Goal: Task Accomplishment & Management: Complete application form

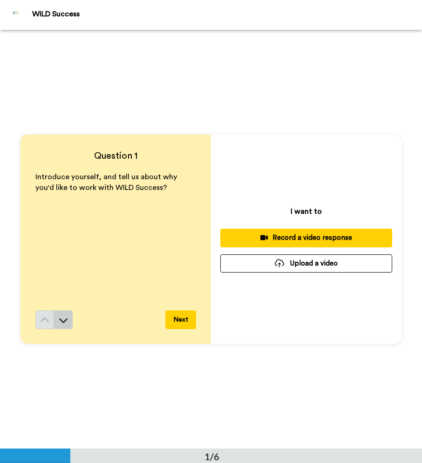
click at [62, 322] on icon at bounding box center [63, 319] width 9 height 9
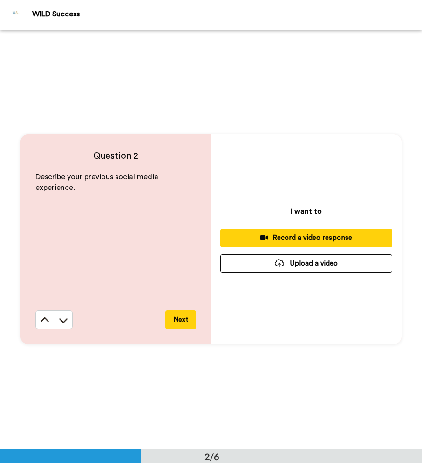
scroll to position [419, 0]
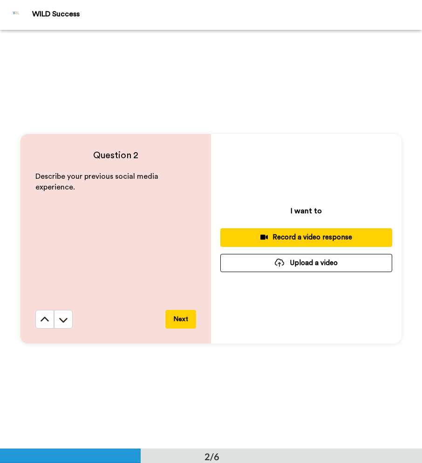
click at [62, 322] on icon at bounding box center [63, 319] width 9 height 9
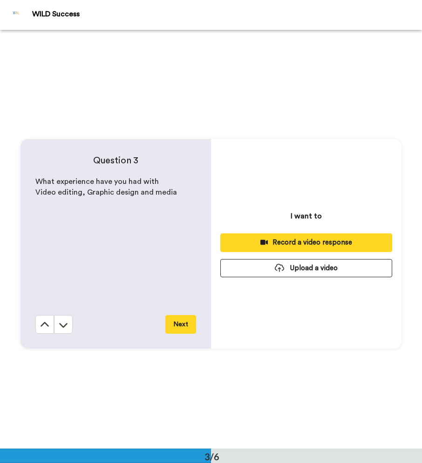
scroll to position [837, 0]
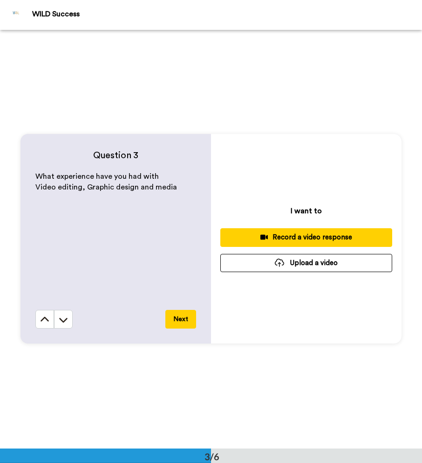
click at [62, 322] on icon at bounding box center [63, 319] width 9 height 9
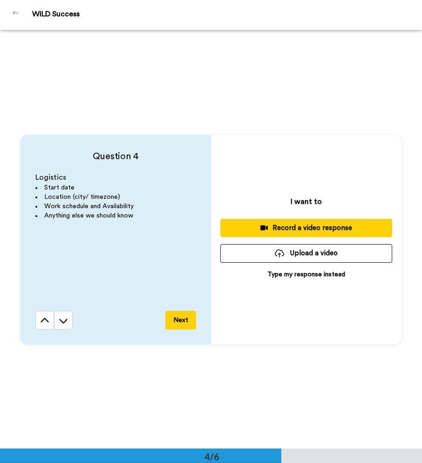
scroll to position [1255, 0]
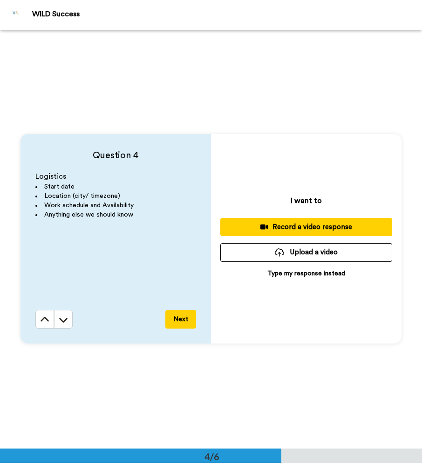
click at [62, 322] on icon at bounding box center [63, 319] width 9 height 9
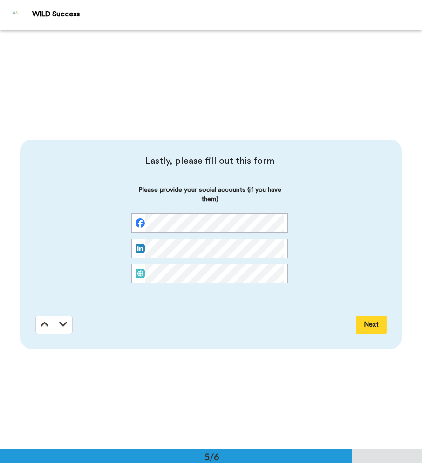
scroll to position [1673, 0]
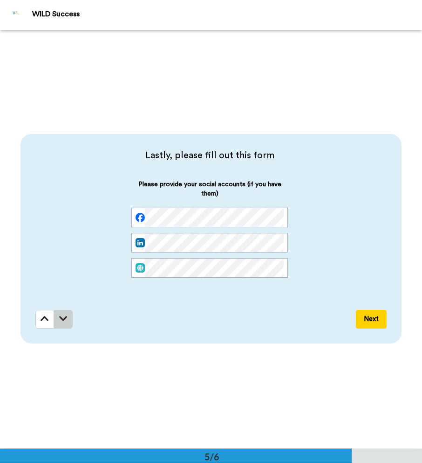
click at [62, 321] on icon at bounding box center [63, 318] width 8 height 9
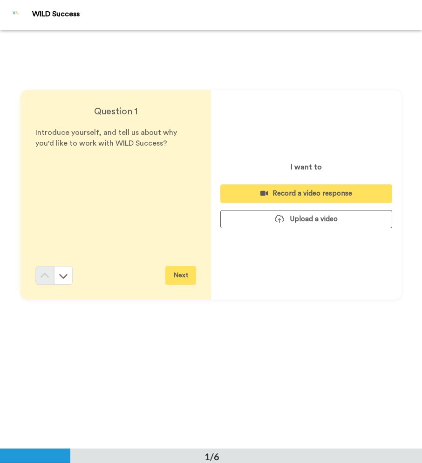
scroll to position [0, 0]
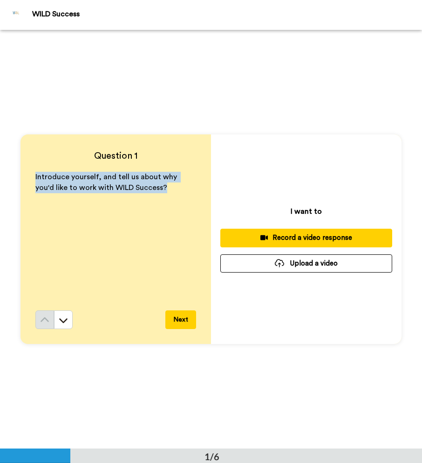
drag, startPoint x: 155, startPoint y: 191, endPoint x: 27, endPoint y: 178, distance: 128.9
click at [27, 178] on div "Question 1 Introduce yourself, and tell us about why you'd like to work with WI…" at bounding box center [116, 238] width 191 height 209
copy span "Introduce yourself, and tell us about why you'd like to work with WILD Success?"
click at [60, 318] on icon at bounding box center [63, 320] width 8 height 5
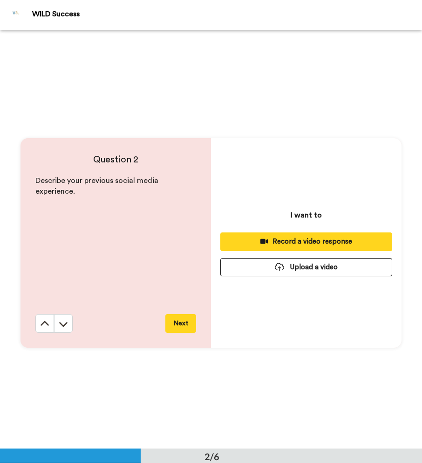
scroll to position [419, 0]
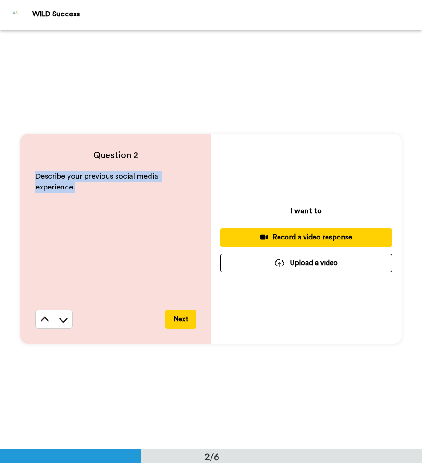
drag, startPoint x: 99, startPoint y: 195, endPoint x: 22, endPoint y: 176, distance: 79.3
click at [22, 176] on div "Question 2 Describe your previous social media experience. Next" at bounding box center [116, 238] width 191 height 209
copy span "Describe your previous social media experience."
click at [62, 312] on button at bounding box center [63, 319] width 19 height 19
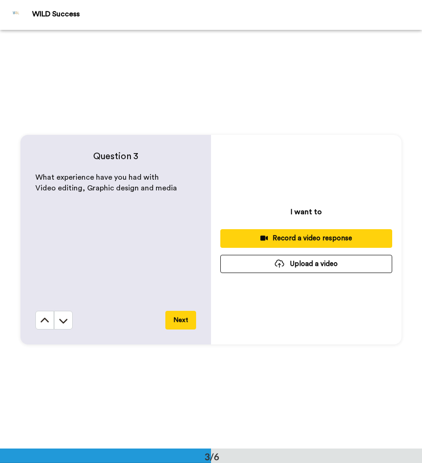
scroll to position [837, 0]
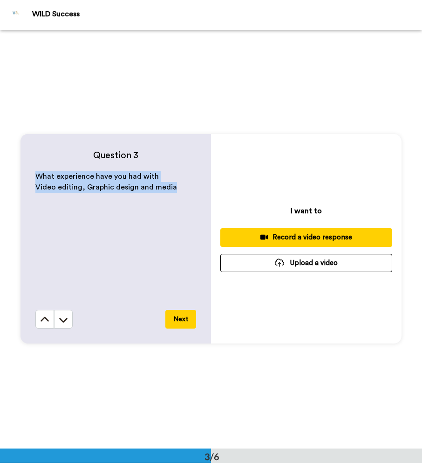
drag, startPoint x: 170, startPoint y: 196, endPoint x: 36, endPoint y: 166, distance: 136.7
click at [36, 166] on div "Question 3 What experience have you had with Video editing, Graphic design and …" at bounding box center [116, 238] width 191 height 209
copy div "What experience have you had with Video editing, Graphic design and media"
click at [62, 322] on icon at bounding box center [63, 319] width 9 height 9
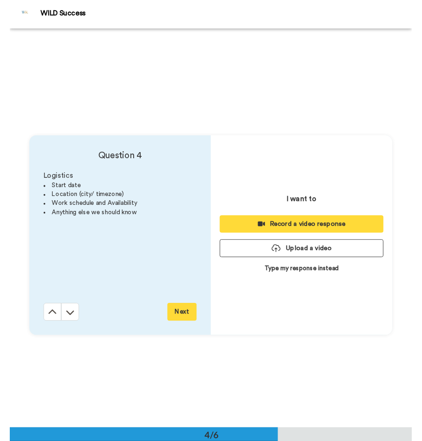
scroll to position [1255, 0]
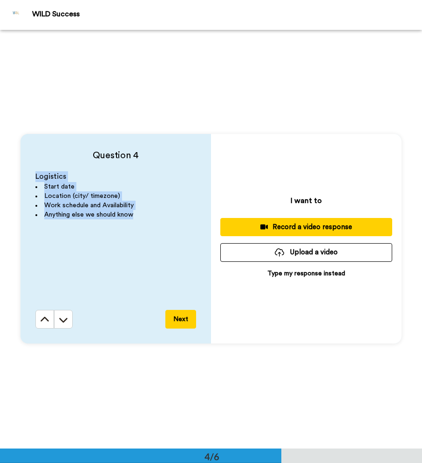
drag, startPoint x: 134, startPoint y: 218, endPoint x: 35, endPoint y: 177, distance: 107.5
click at [35, 177] on div "Question 4 Logistics Start date Location (city/ timezone) Work schedule and Ava…" at bounding box center [116, 238] width 191 height 209
copy div "Logistics Start date Location (city/ timezone) Work schedule and Availability A…"
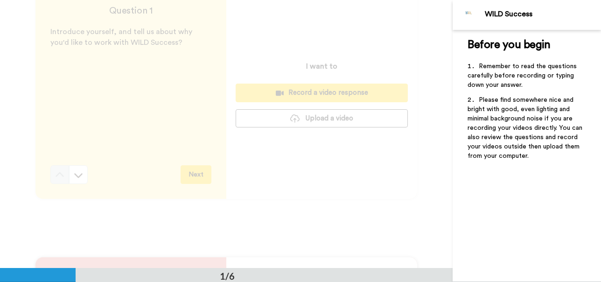
scroll to position [0, 0]
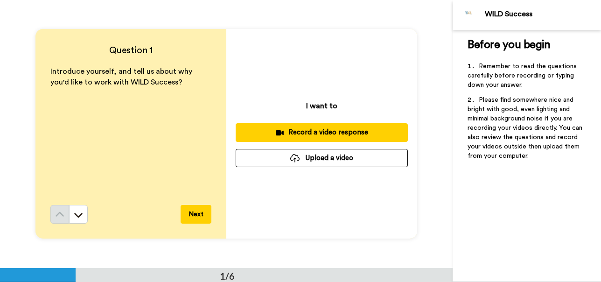
click at [364, 134] on div "Record a video response" at bounding box center [321, 132] width 157 height 10
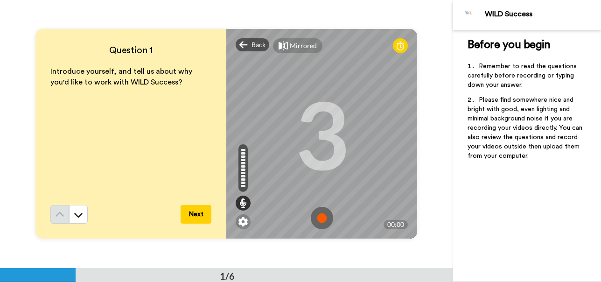
click at [325, 216] on img at bounding box center [322, 218] width 22 height 22
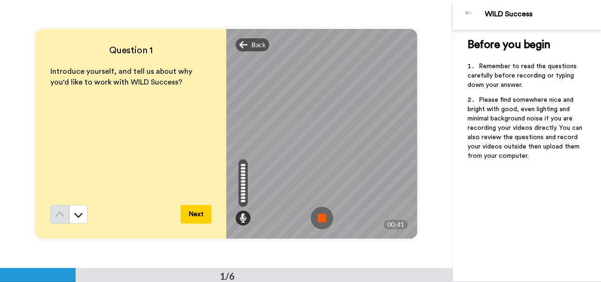
click at [325, 216] on img at bounding box center [322, 218] width 22 height 22
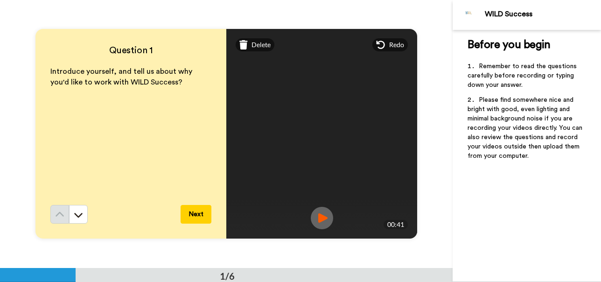
click at [321, 218] on img at bounding box center [322, 218] width 22 height 22
click at [318, 220] on img at bounding box center [322, 218] width 22 height 22
click at [200, 218] on button "Next" at bounding box center [195, 214] width 31 height 19
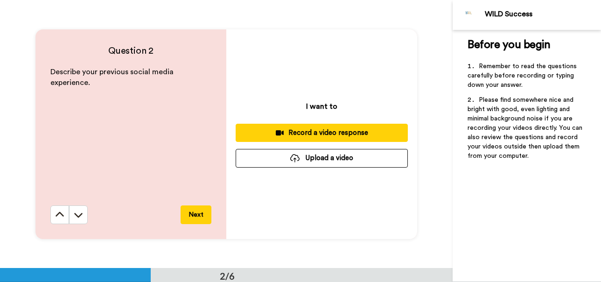
scroll to position [268, 0]
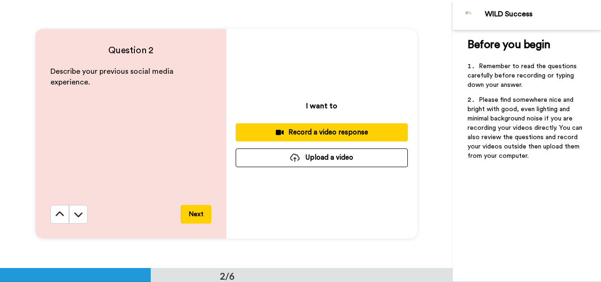
click at [321, 134] on div "Record a video response" at bounding box center [321, 132] width 157 height 10
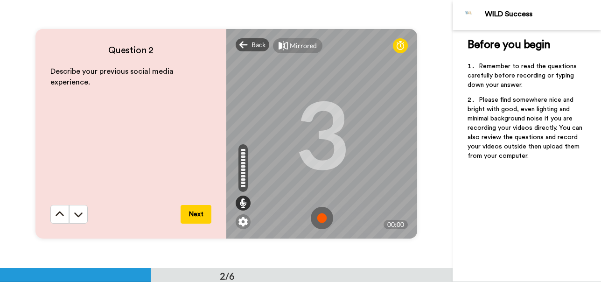
click at [321, 216] on img at bounding box center [322, 218] width 22 height 22
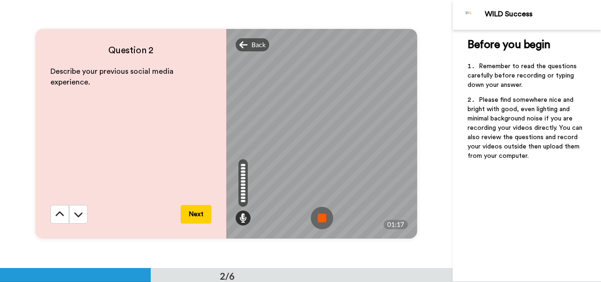
click at [324, 218] on img at bounding box center [322, 218] width 22 height 22
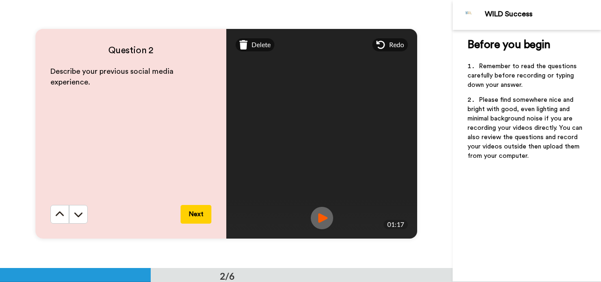
click at [318, 215] on img at bounding box center [322, 218] width 22 height 22
click at [200, 212] on button "Next" at bounding box center [195, 214] width 31 height 19
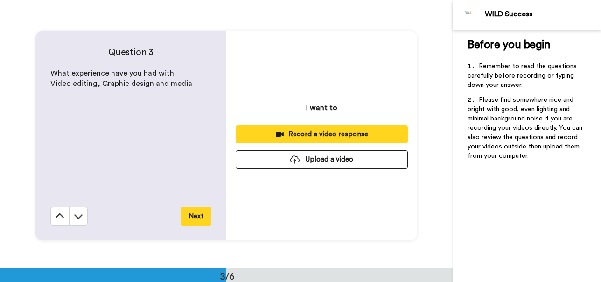
scroll to position [535, 0]
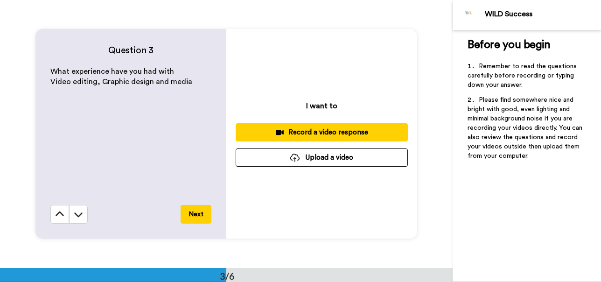
click at [304, 131] on div "Record a video response" at bounding box center [321, 132] width 157 height 10
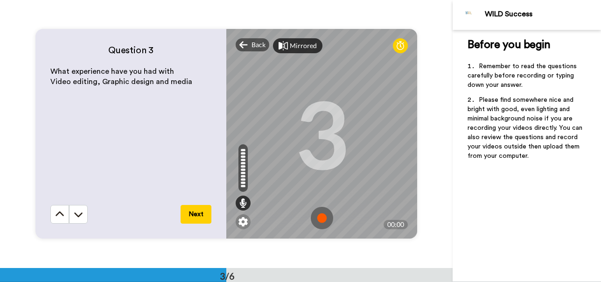
click at [305, 44] on div "Mirrored" at bounding box center [303, 45] width 27 height 9
click at [305, 44] on div "Mirror" at bounding box center [300, 45] width 20 height 9
click at [322, 219] on img at bounding box center [322, 218] width 22 height 22
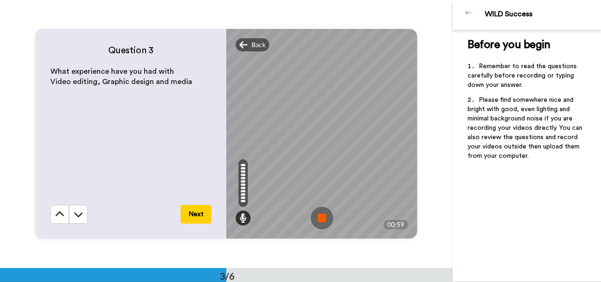
click at [323, 221] on img at bounding box center [322, 218] width 22 height 22
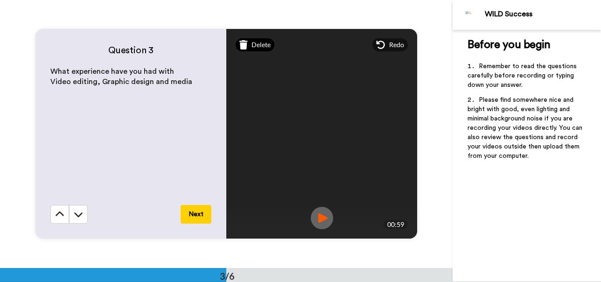
click at [254, 44] on span "Delete" at bounding box center [260, 44] width 19 height 9
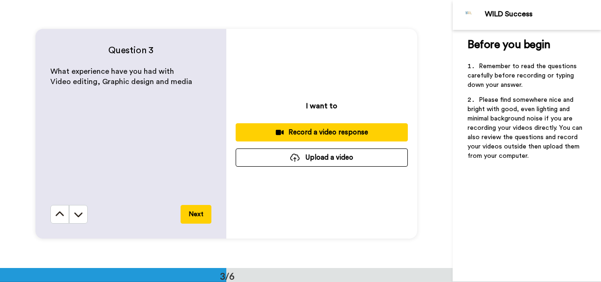
click at [316, 133] on div "Record a video response" at bounding box center [321, 132] width 157 height 10
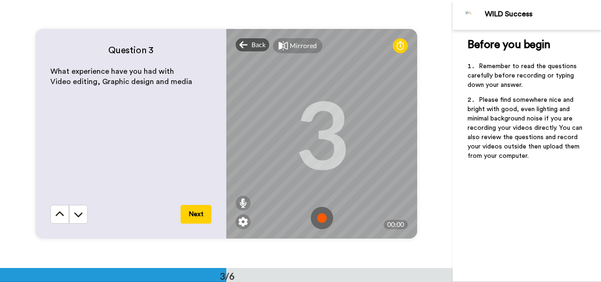
click at [318, 217] on img at bounding box center [322, 218] width 22 height 22
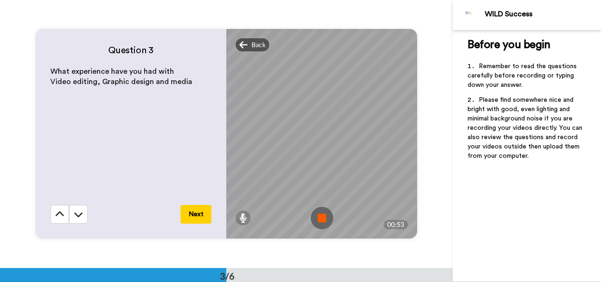
click at [323, 219] on img at bounding box center [322, 218] width 22 height 22
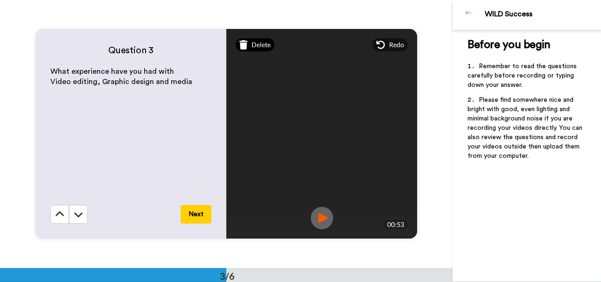
click at [247, 38] on div "Delete" at bounding box center [254, 44] width 39 height 13
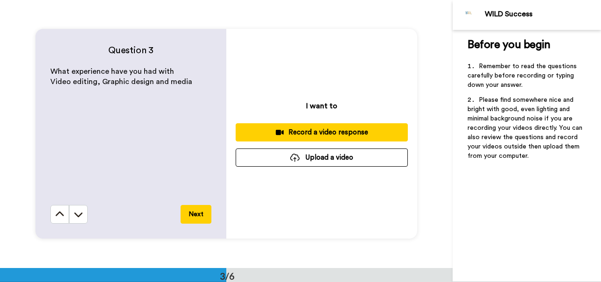
click at [308, 126] on button "Record a video response" at bounding box center [321, 132] width 172 height 18
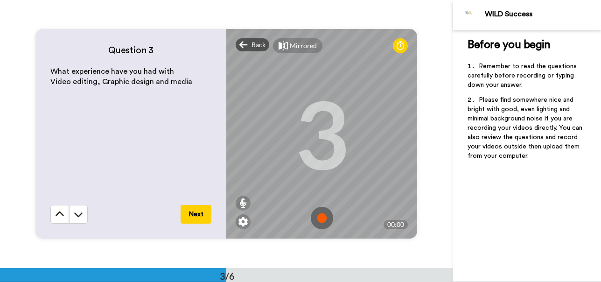
click at [324, 212] on img at bounding box center [322, 218] width 22 height 22
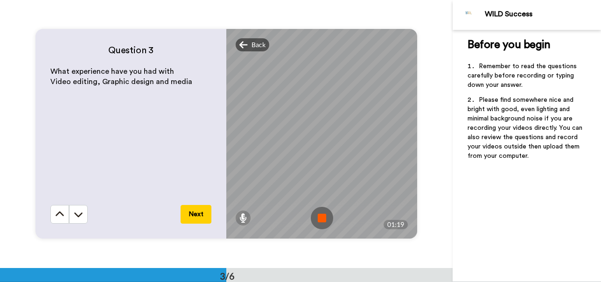
click at [324, 212] on img at bounding box center [322, 218] width 22 height 22
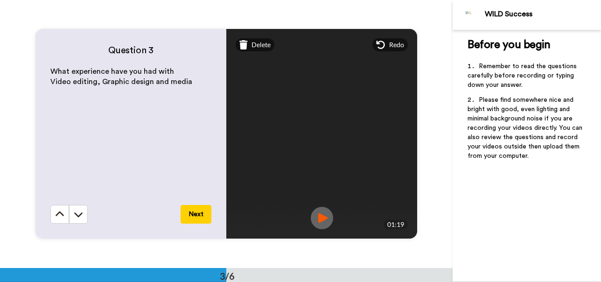
click at [319, 216] on img at bounding box center [322, 218] width 22 height 22
click at [194, 212] on button "Next" at bounding box center [195, 214] width 31 height 19
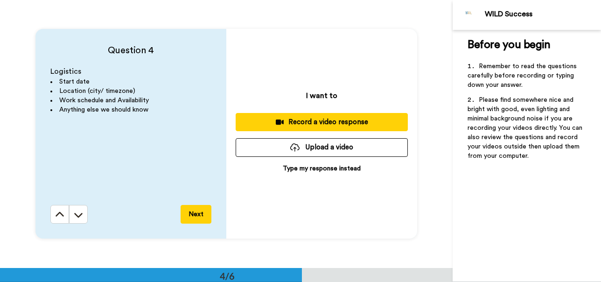
scroll to position [802, 0]
click at [317, 126] on div "Record a video response" at bounding box center [321, 122] width 157 height 10
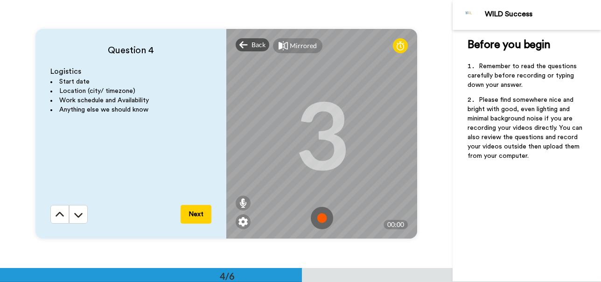
click at [325, 217] on img at bounding box center [322, 218] width 22 height 22
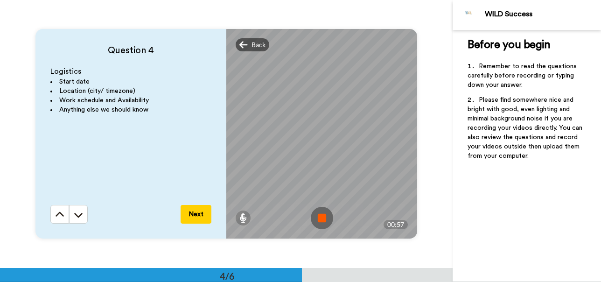
click at [322, 218] on img at bounding box center [322, 218] width 22 height 22
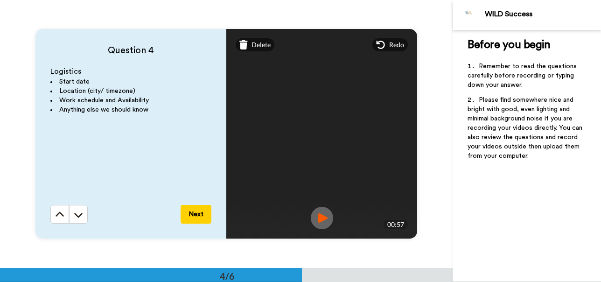
click at [323, 224] on img at bounding box center [322, 218] width 22 height 22
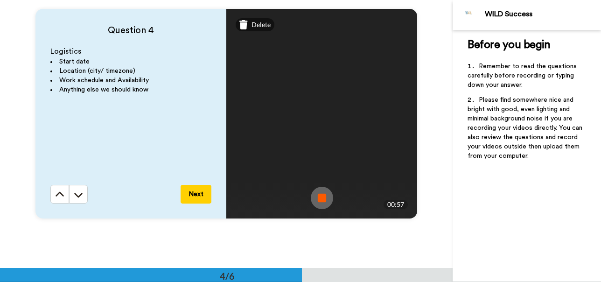
scroll to position [825, 0]
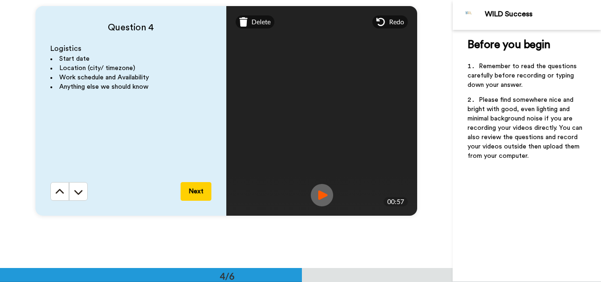
click at [208, 190] on button "Next" at bounding box center [195, 191] width 31 height 19
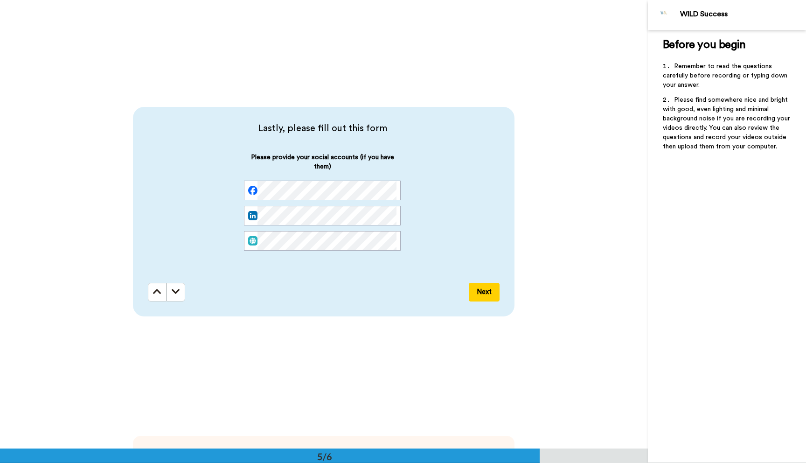
scroll to position [0, 0]
click at [422, 170] on div "Lastly, please fill out this form Please provide your social accounts (if you h…" at bounding box center [326, 198] width 356 height 152
click at [422, 295] on button "Next" at bounding box center [484, 292] width 31 height 19
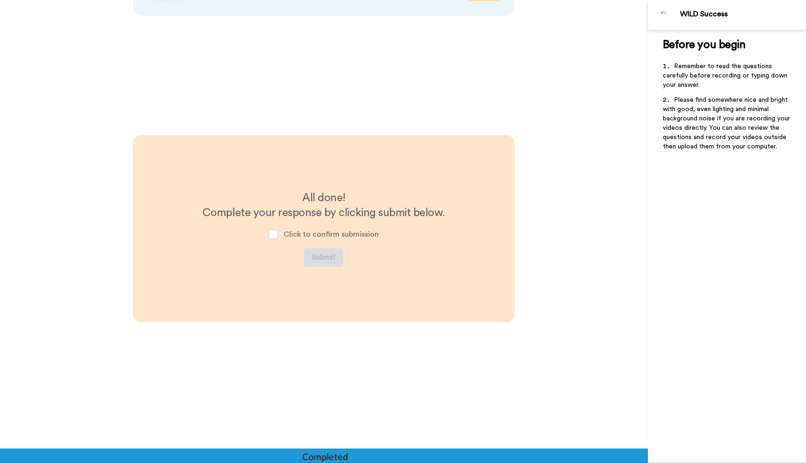
scroll to position [2110, 0]
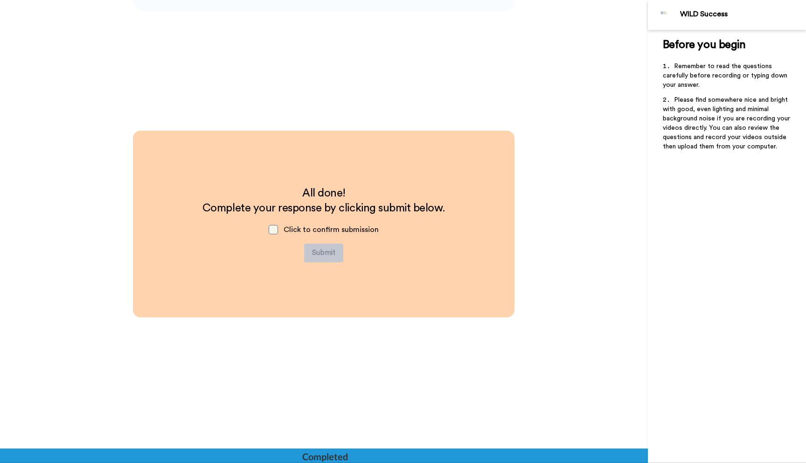
click at [278, 231] on span at bounding box center [273, 229] width 9 height 9
click at [329, 253] on button "Submit" at bounding box center [323, 252] width 39 height 19
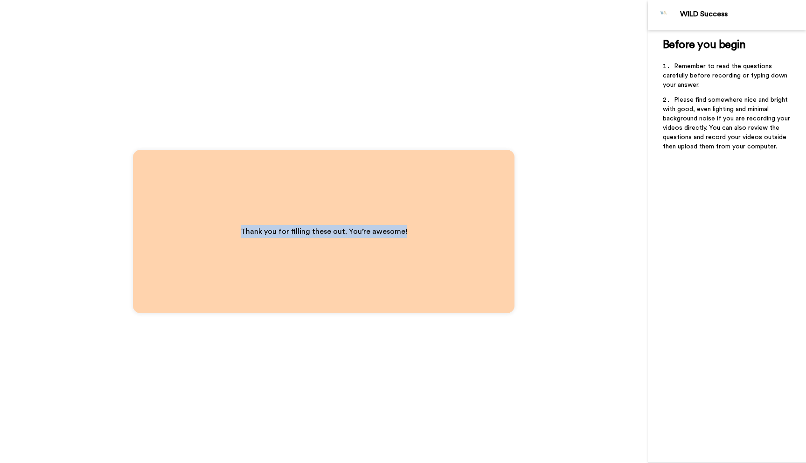
drag, startPoint x: 294, startPoint y: 49, endPoint x: 276, endPoint y: 382, distance: 333.4
click at [276, 382] on div "Thank you for filling these out. You’re awesome!" at bounding box center [324, 231] width 648 height 463
drag, startPoint x: 276, startPoint y: 382, endPoint x: 300, endPoint y: 83, distance: 300.3
click at [300, 83] on div "Thank you for filling these out. You’re awesome!" at bounding box center [324, 231] width 648 height 463
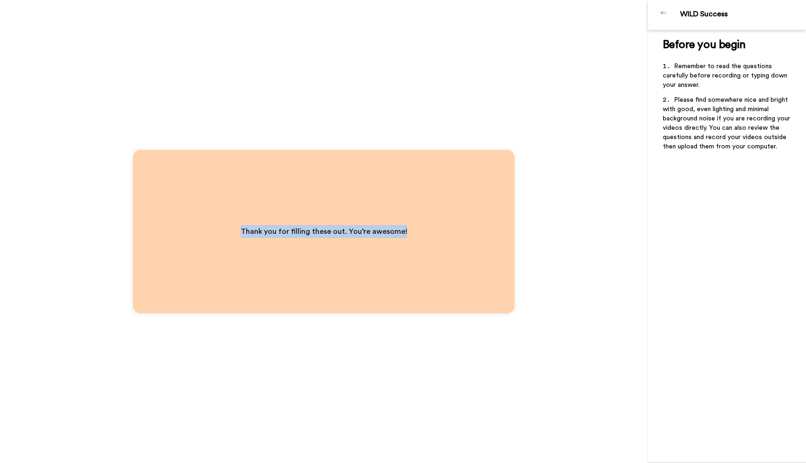
click at [299, 83] on div "Thank you for filling these out. You’re awesome!" at bounding box center [324, 231] width 648 height 463
